Goal: Navigation & Orientation: Find specific page/section

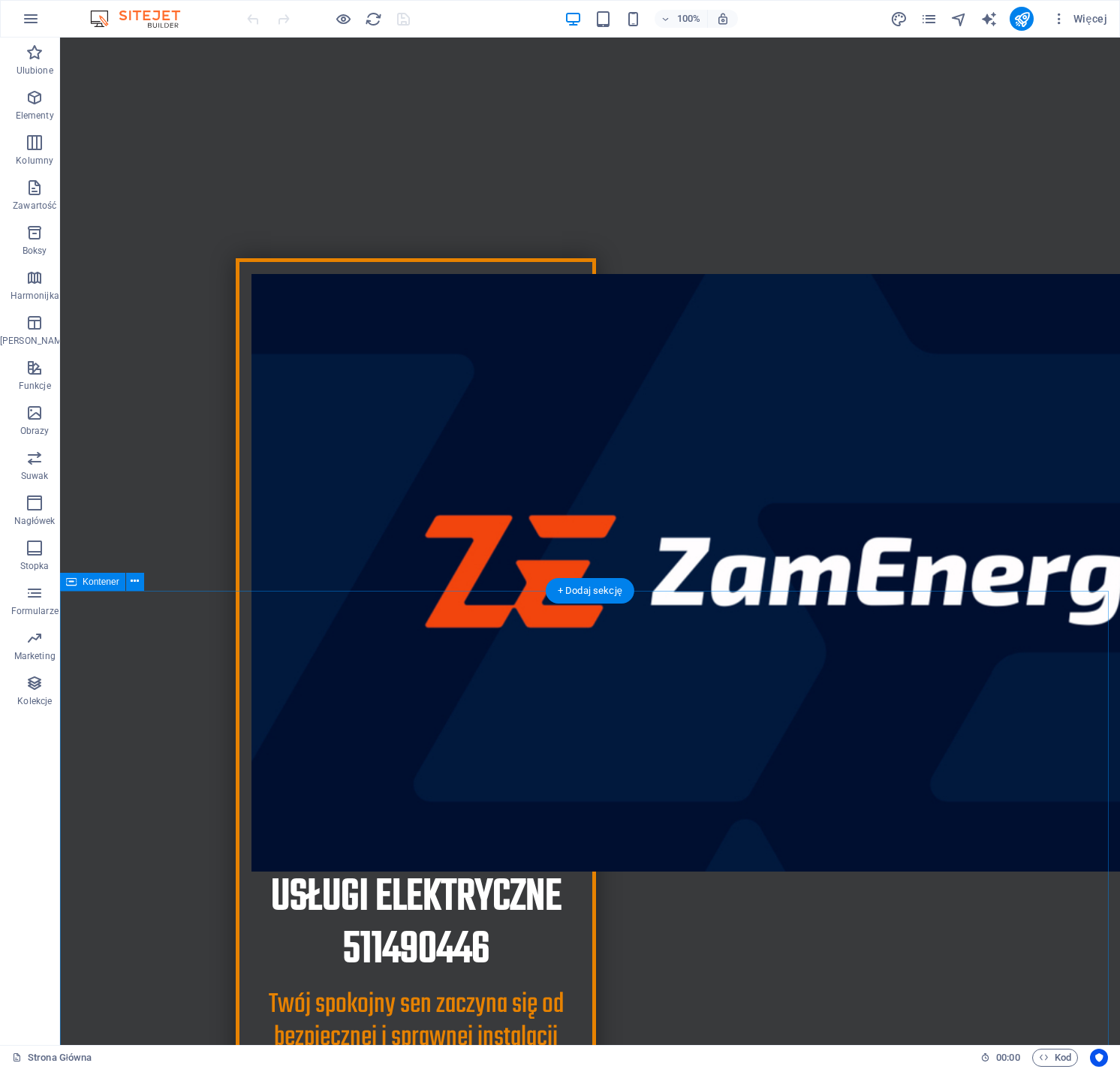
scroll to position [434, 0]
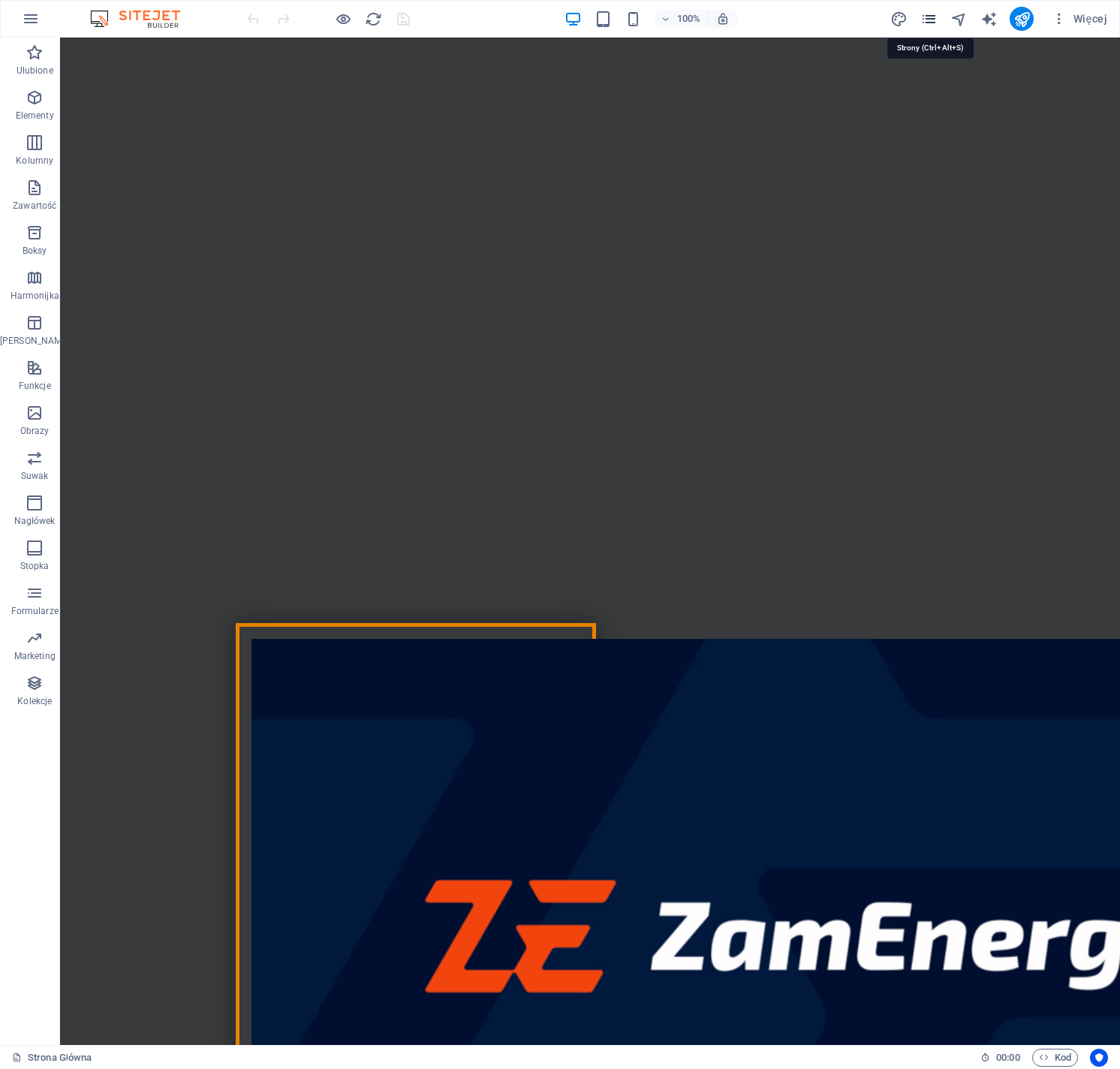
click at [932, 24] on icon "pages" at bounding box center [928, 19] width 18 height 17
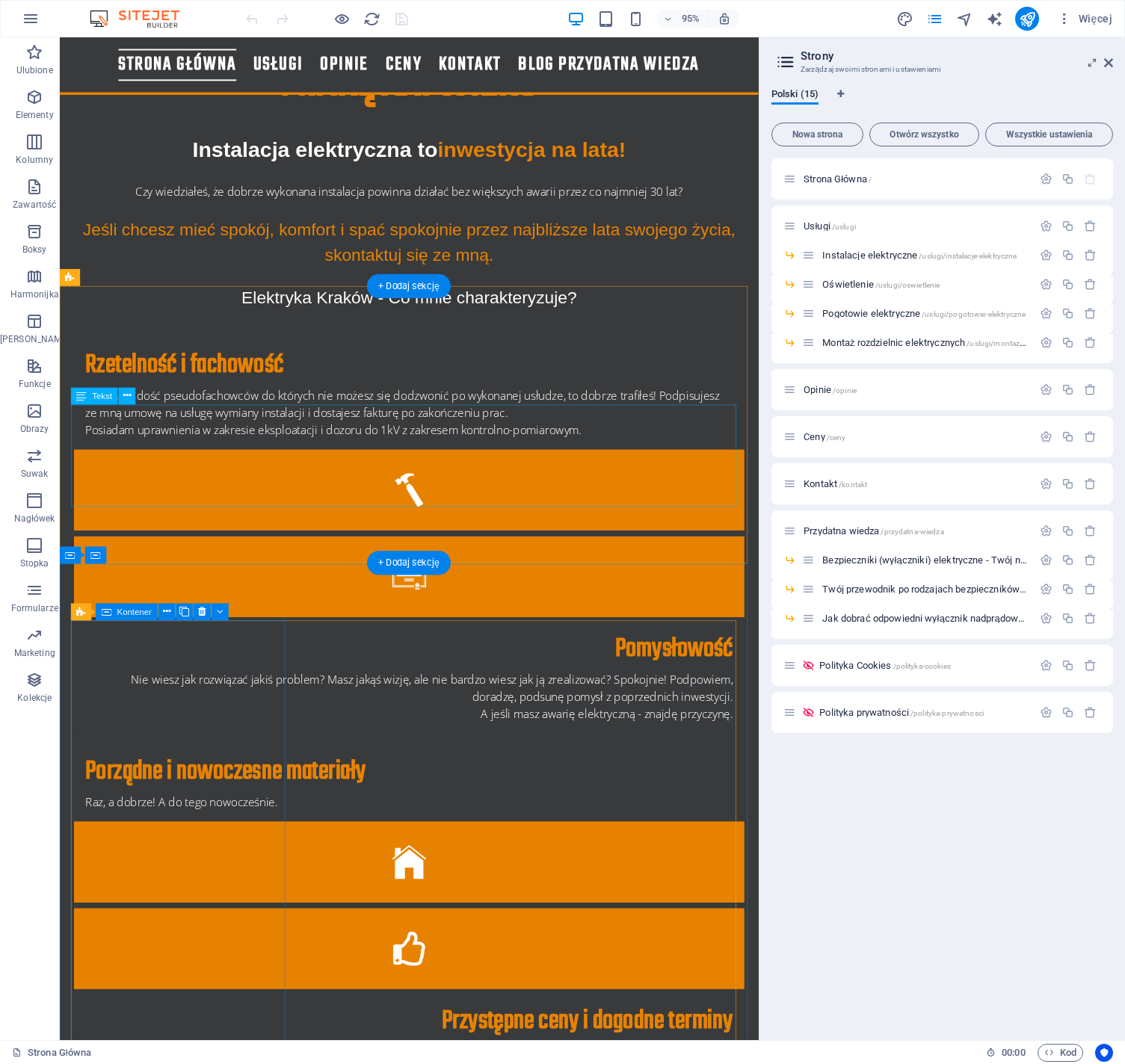
scroll to position [1595, 0]
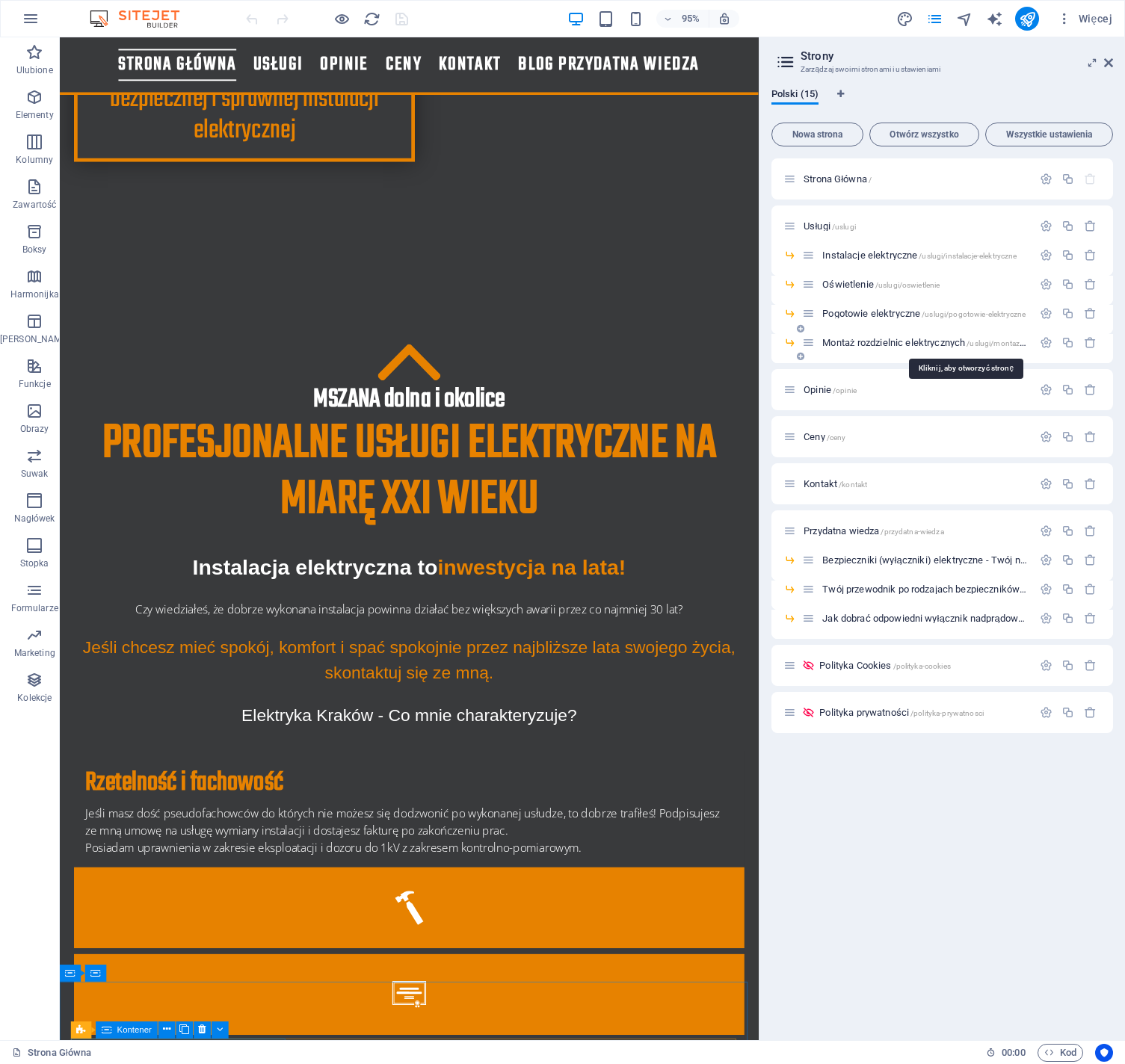
click at [886, 341] on span "Montaż rozdzielnic elektrycznych /uslugi/montaz-rozdzielnic-elektrycznych" at bounding box center [964, 342] width 285 height 11
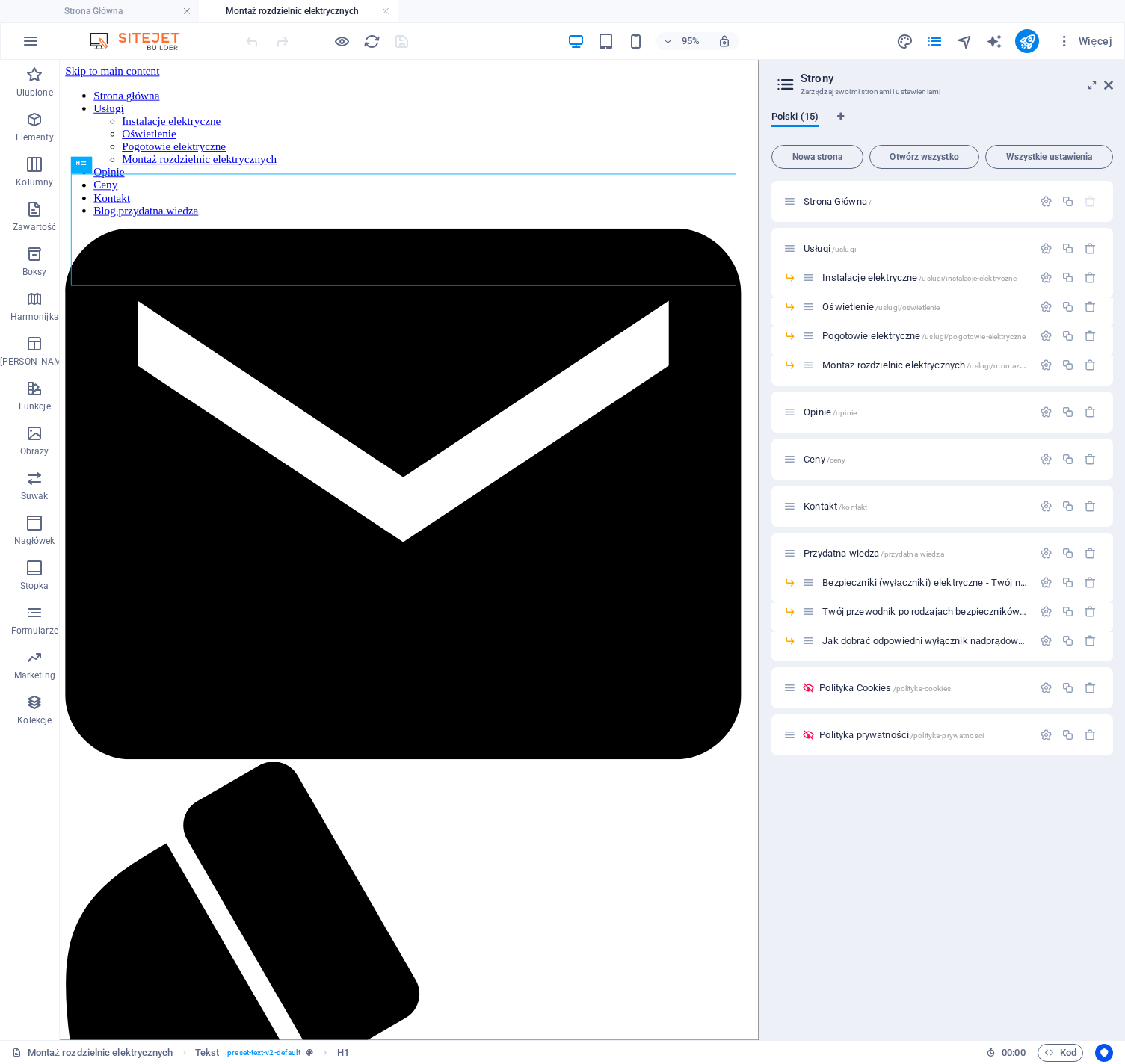
scroll to position [0, 0]
click at [908, 282] on span "Instalacje elektryczne /uslugi/instalacje-elektryczne" at bounding box center [919, 277] width 194 height 11
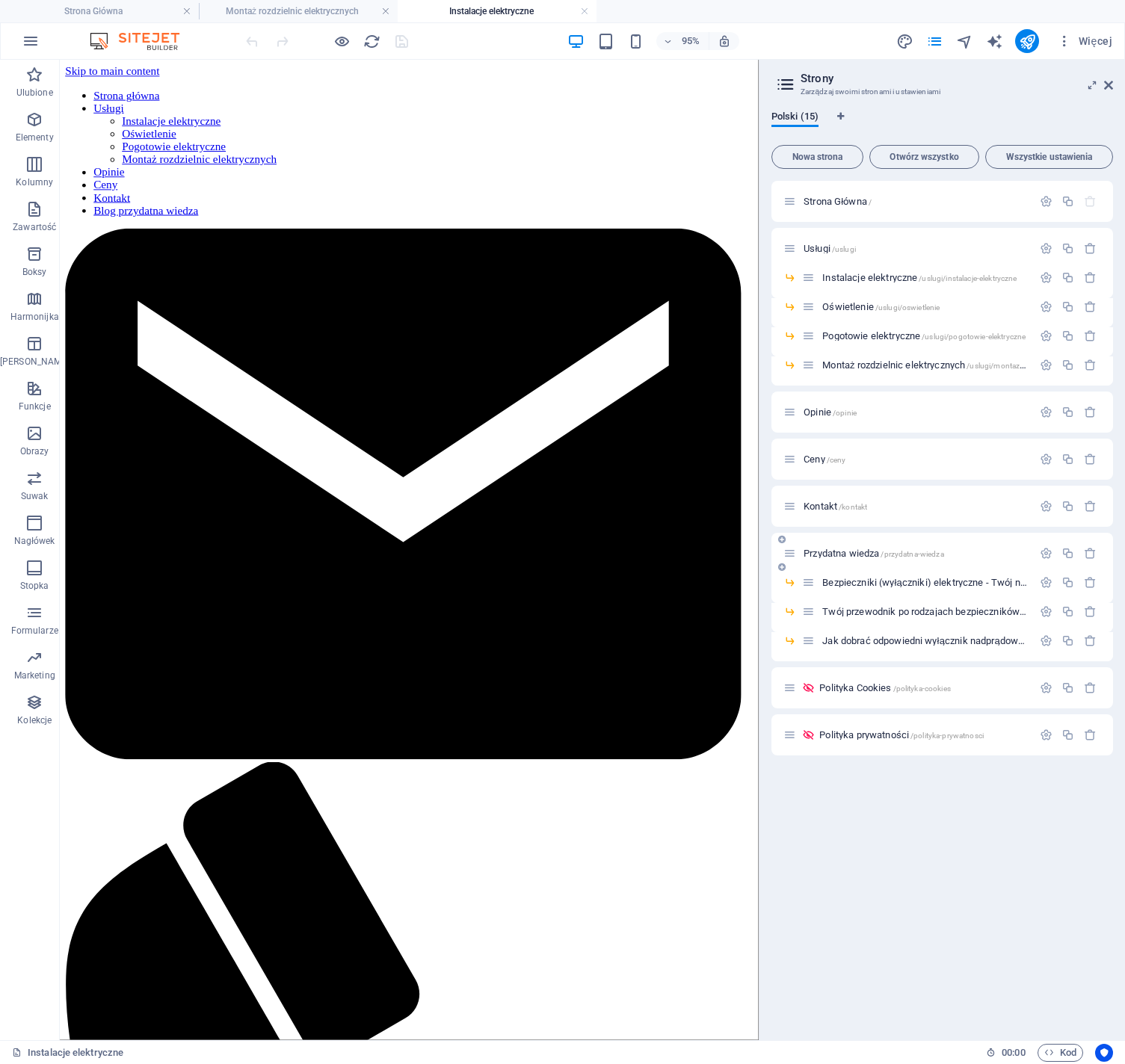
click at [883, 554] on span "/przydatna-wiedza" at bounding box center [911, 554] width 63 height 8
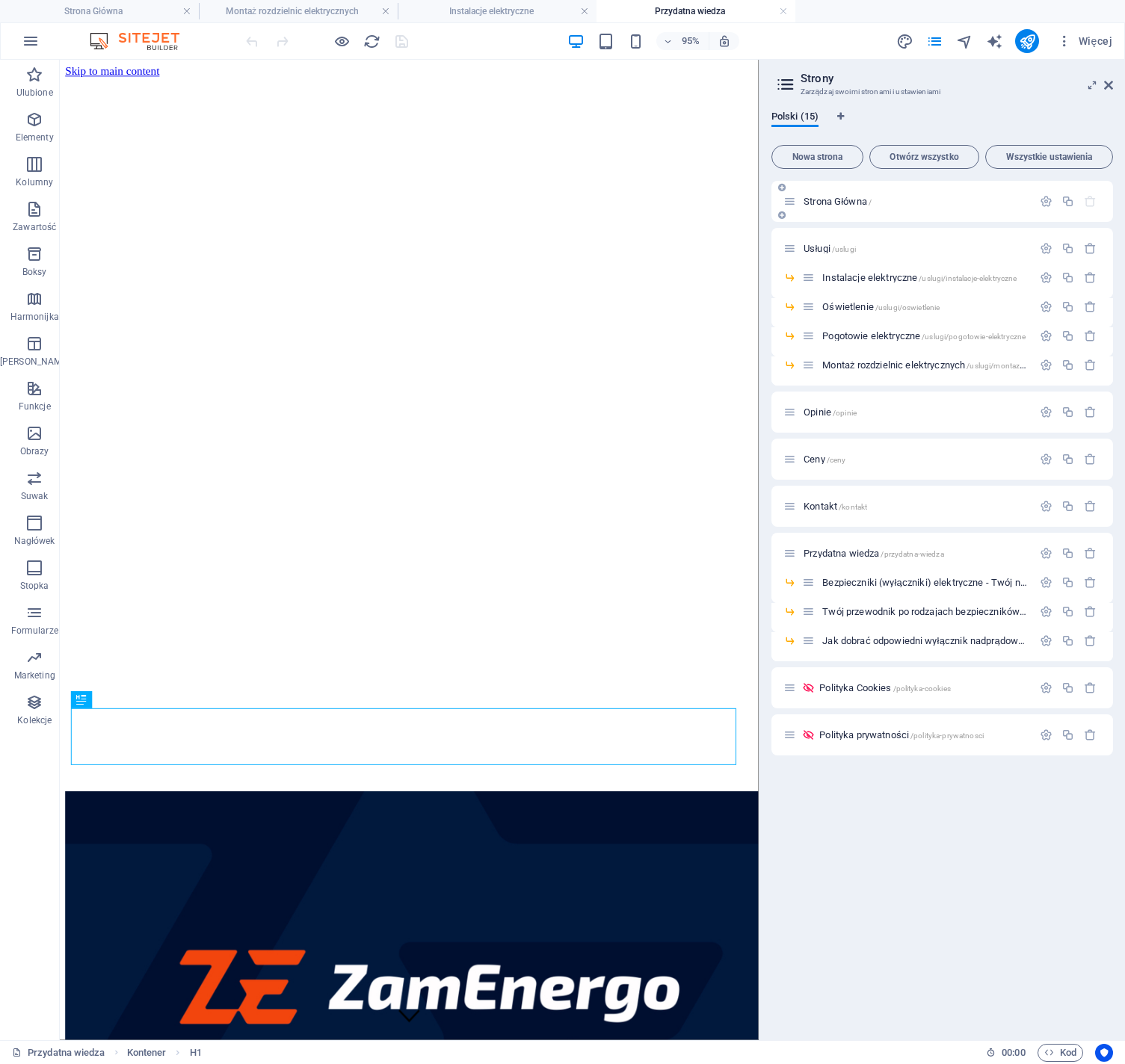
click at [855, 206] on div "Strona Główna /" at bounding box center [908, 201] width 249 height 17
click at [855, 201] on span "Strona Główna /" at bounding box center [837, 201] width 68 height 11
